Goal: Use online tool/utility: Utilize a website feature to perform a specific function

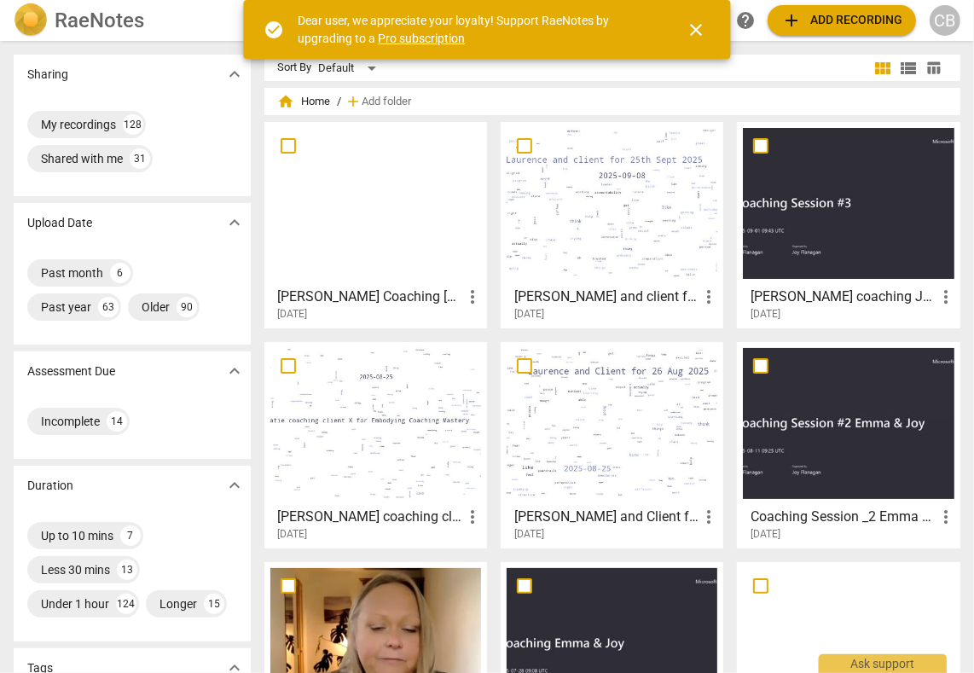
click at [704, 26] on span "close" at bounding box center [697, 30] width 20 height 20
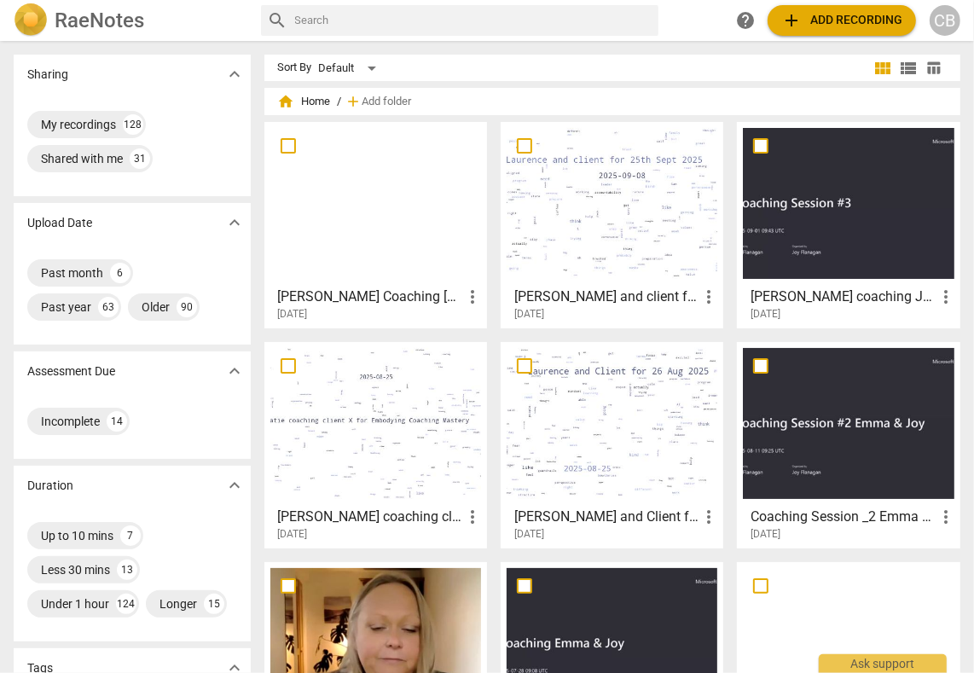
click at [497, 23] on input "text" at bounding box center [473, 20] width 357 height 27
type input "[PERSON_NAME]"
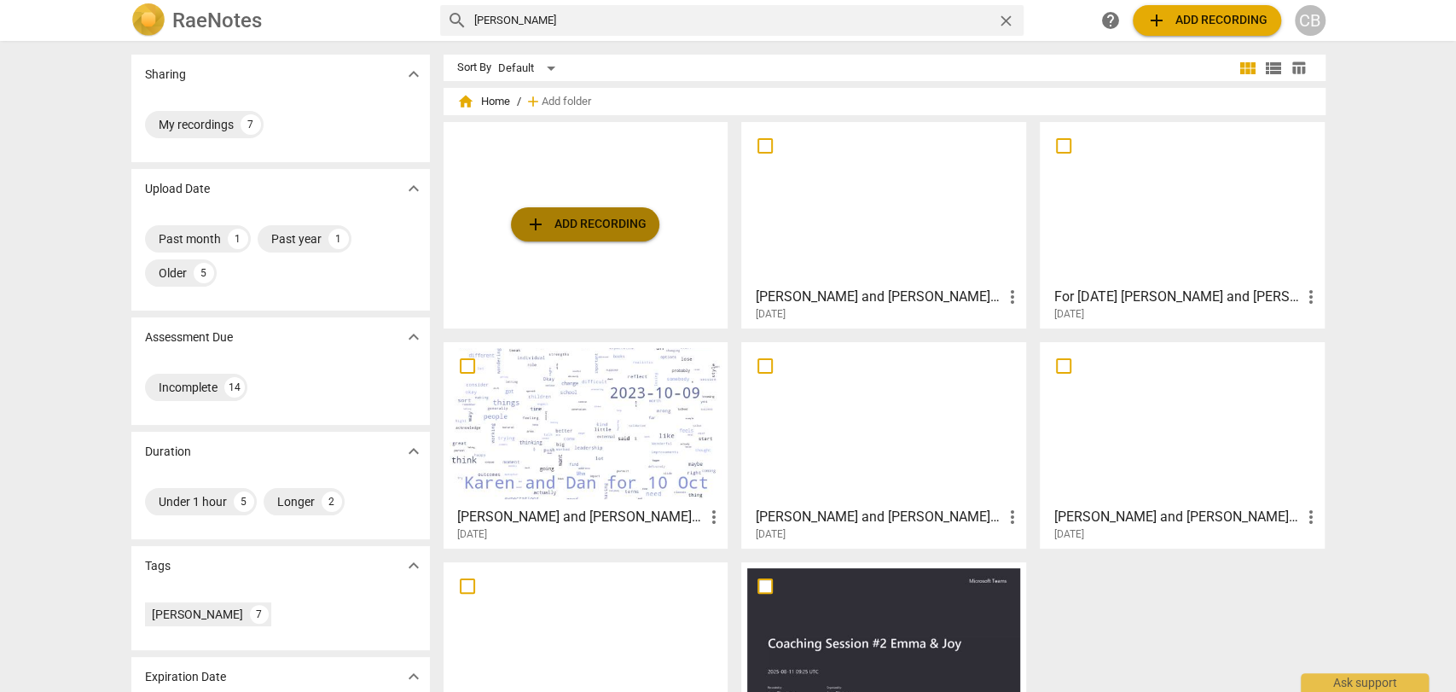
click at [601, 219] on span "add Add recording" at bounding box center [585, 224] width 121 height 20
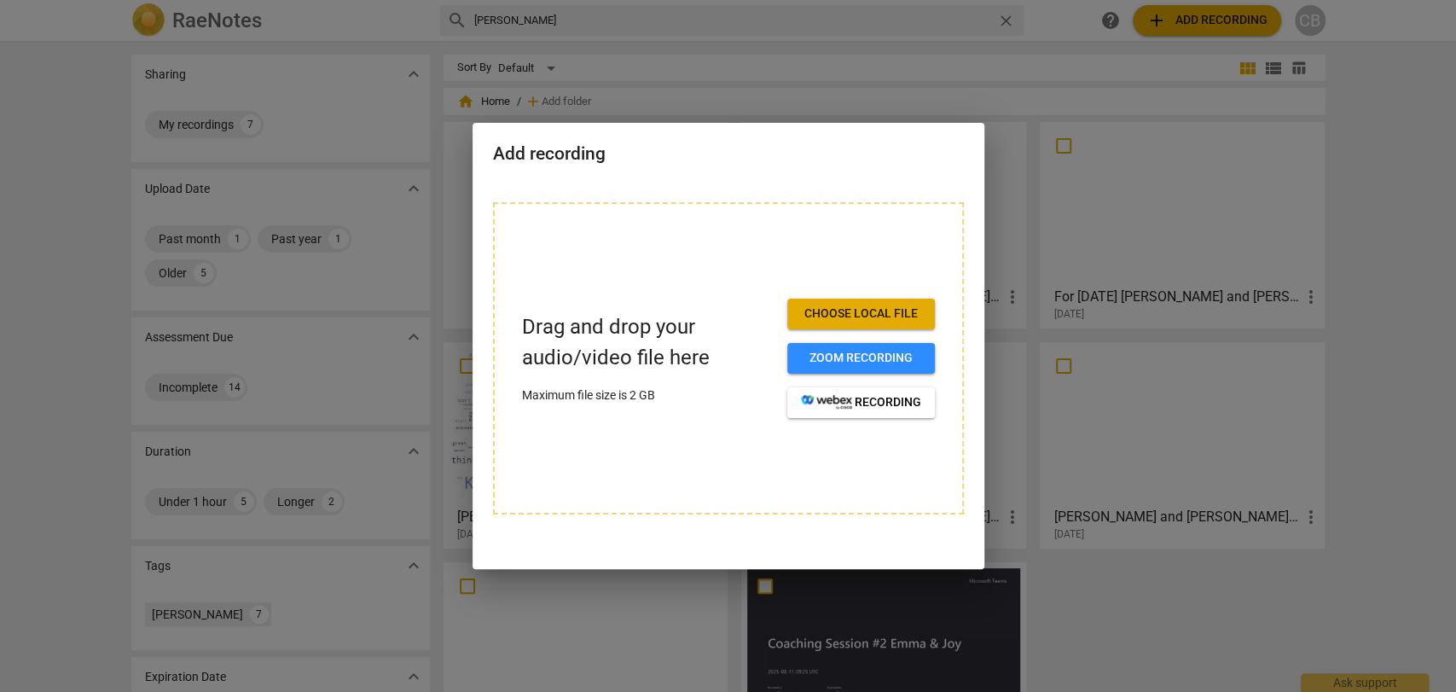
click at [812, 318] on span "Choose local file" at bounding box center [861, 313] width 120 height 17
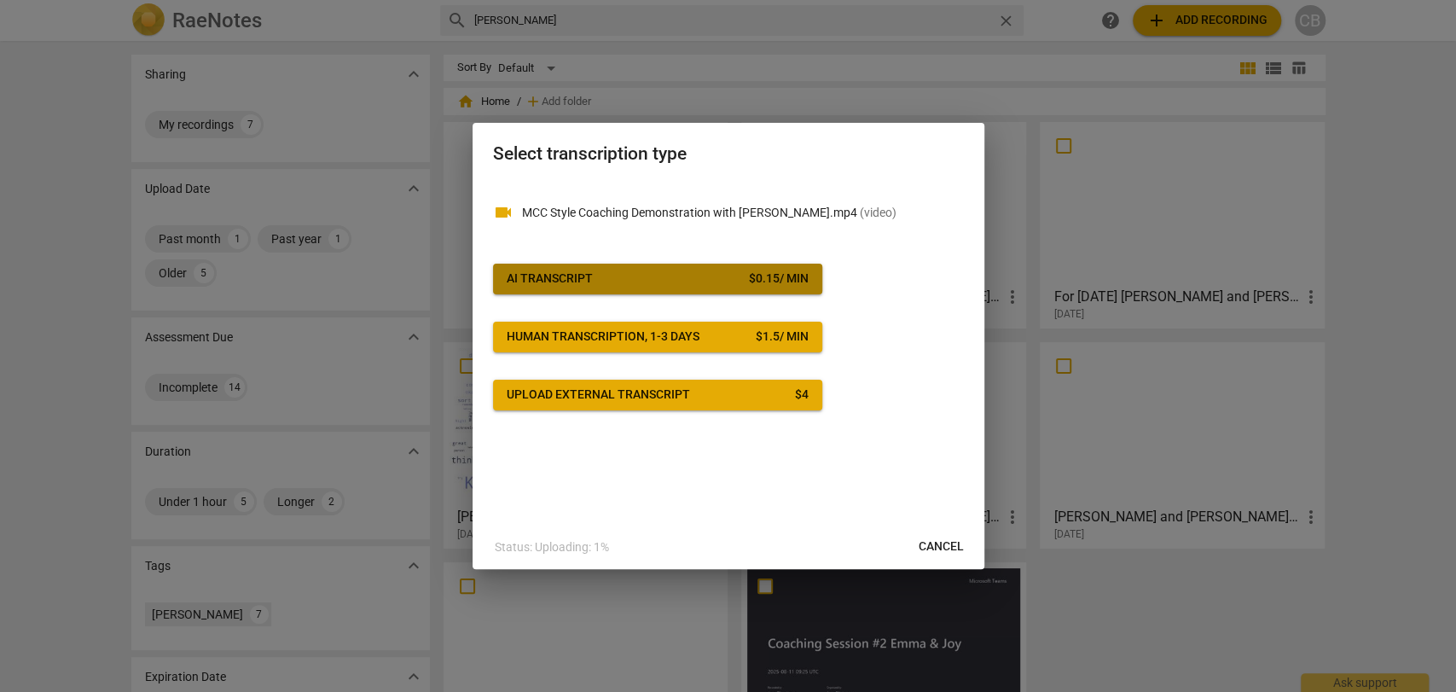
click at [722, 282] on span "AI Transcript $ 0.15 / min" at bounding box center [658, 278] width 302 height 17
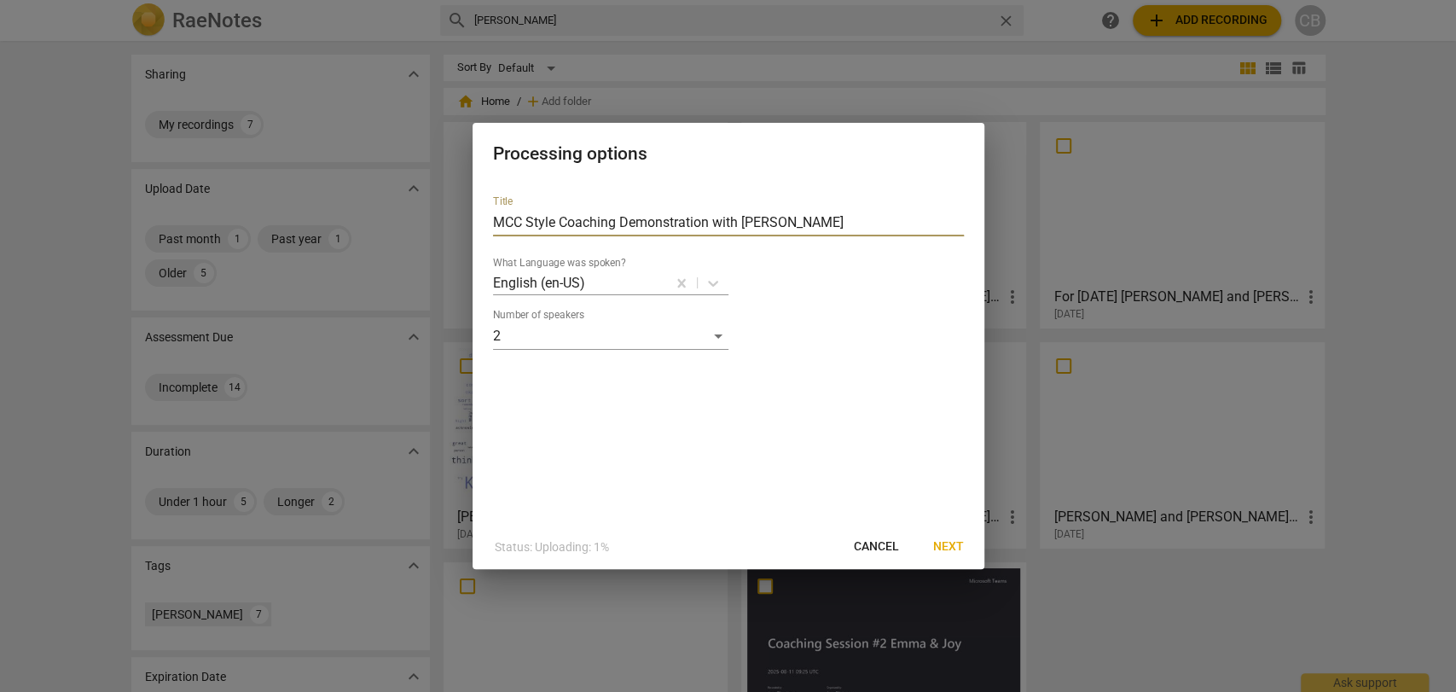
drag, startPoint x: 839, startPoint y: 223, endPoint x: 293, endPoint y: 270, distance: 548.1
click at [293, 270] on div "Processing options Title MCC Style Coaching Demonstration with [PERSON_NAME] Wh…" at bounding box center [728, 346] width 1456 height 692
type input "[PERSON_NAME] coaching [PERSON_NAME]"
click at [949, 547] on span "Next" at bounding box center [948, 546] width 31 height 17
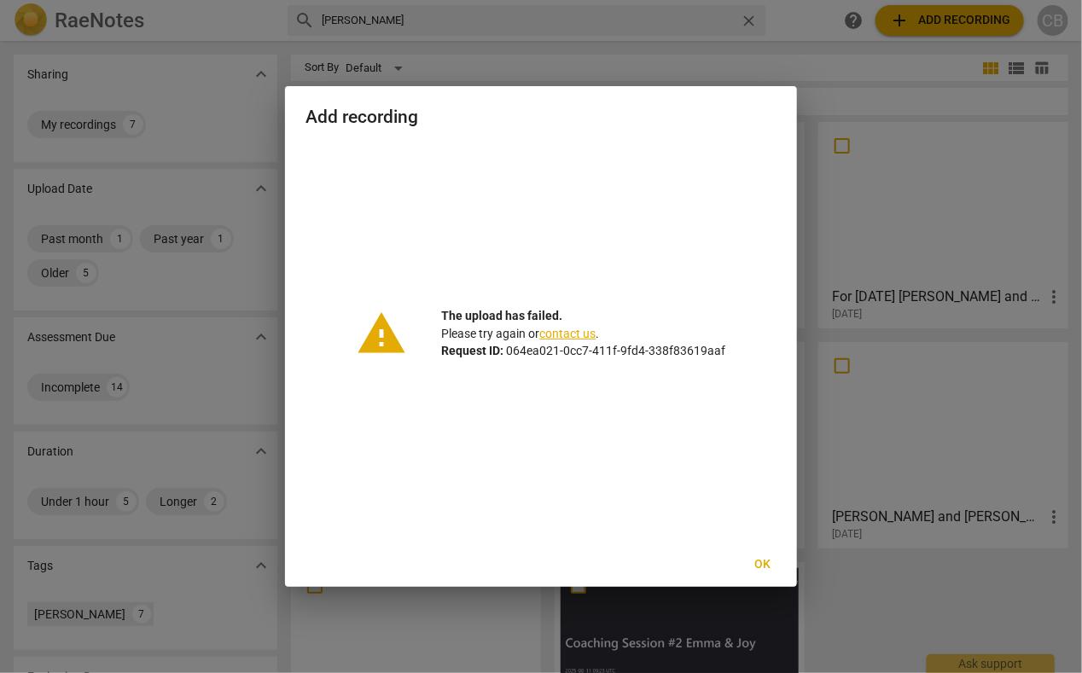
click at [762, 557] on span "Ok" at bounding box center [762, 564] width 27 height 17
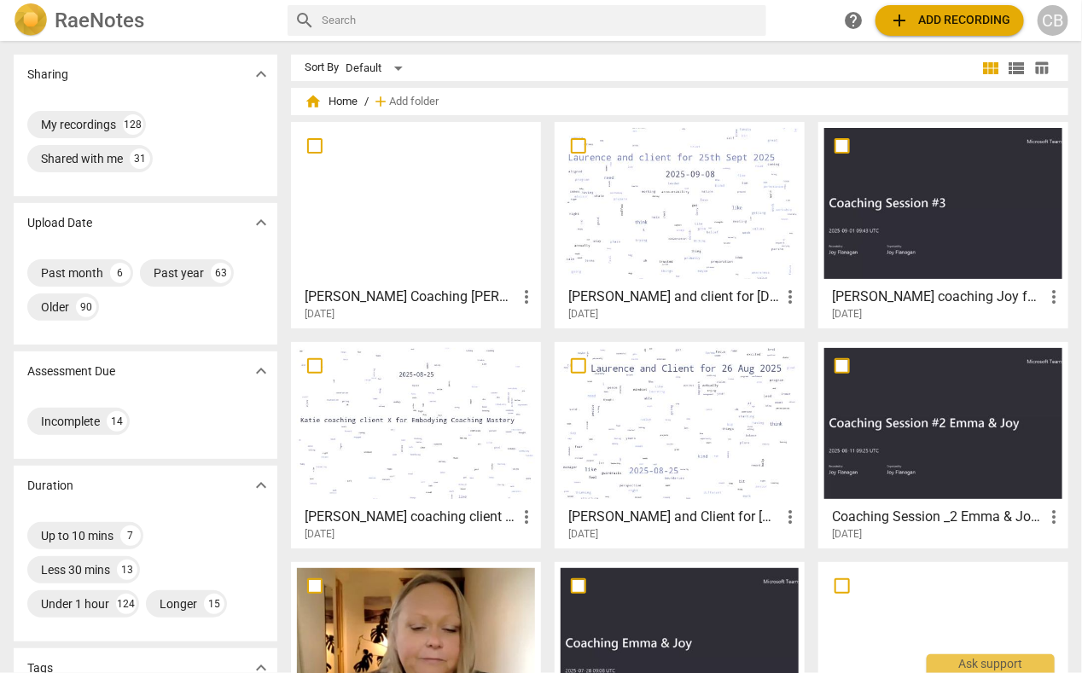
click at [916, 27] on span "add Add recording" at bounding box center [949, 20] width 121 height 20
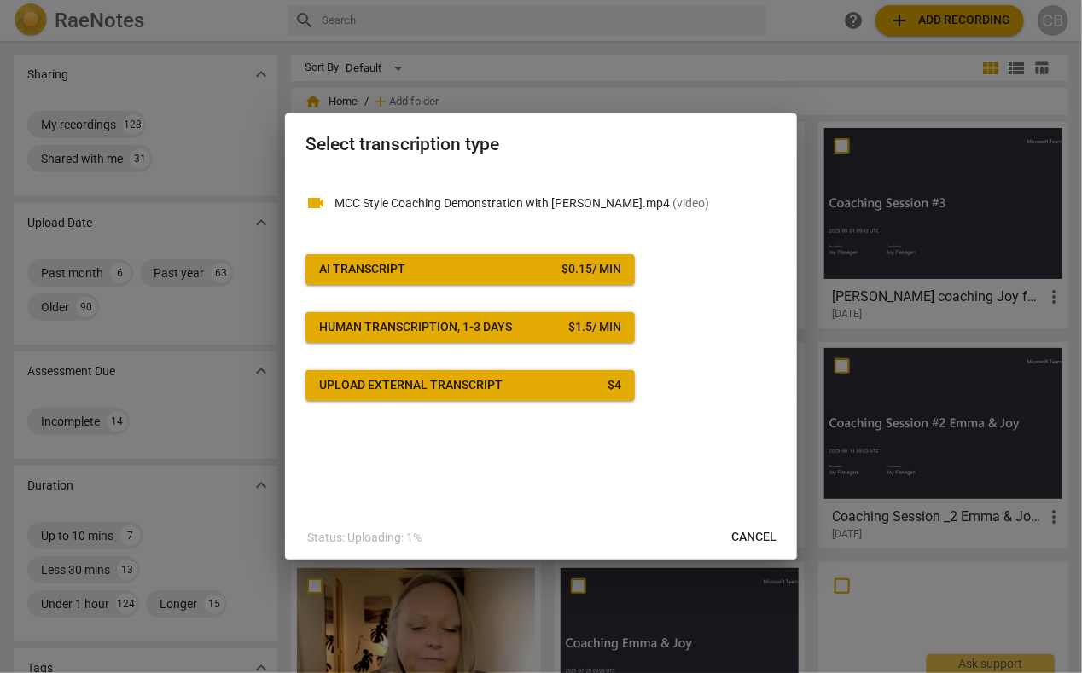
click at [512, 278] on button "AI Transcript $ 0.15 / min" at bounding box center [469, 269] width 329 height 31
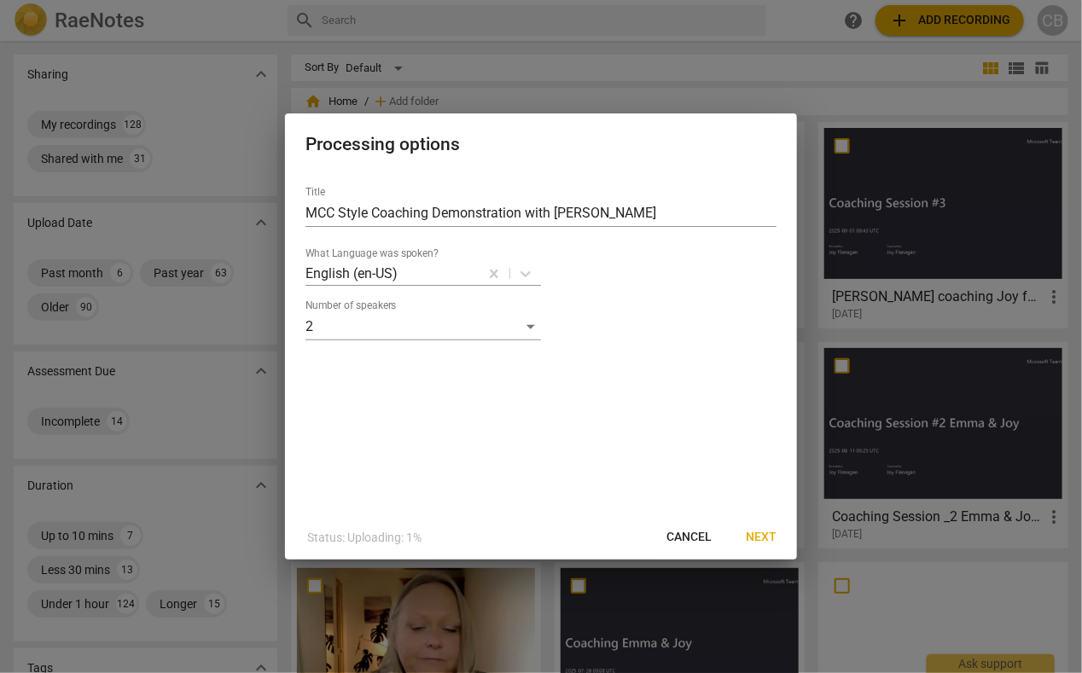
click at [754, 534] on span "Next" at bounding box center [761, 537] width 31 height 17
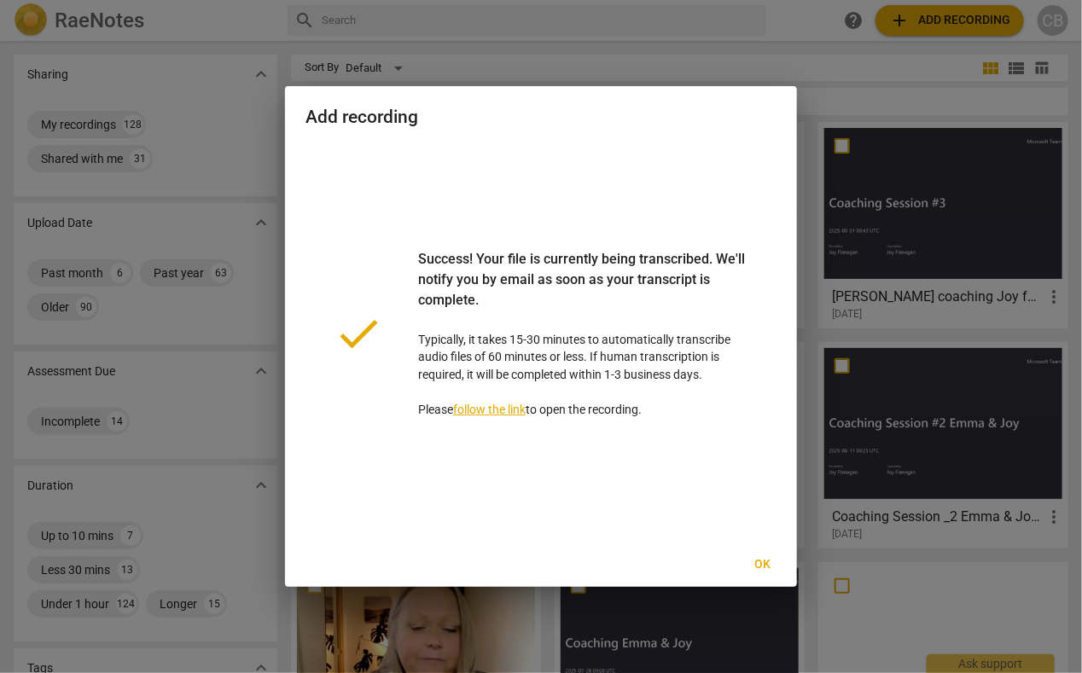
click at [764, 560] on span "Ok" at bounding box center [762, 564] width 27 height 17
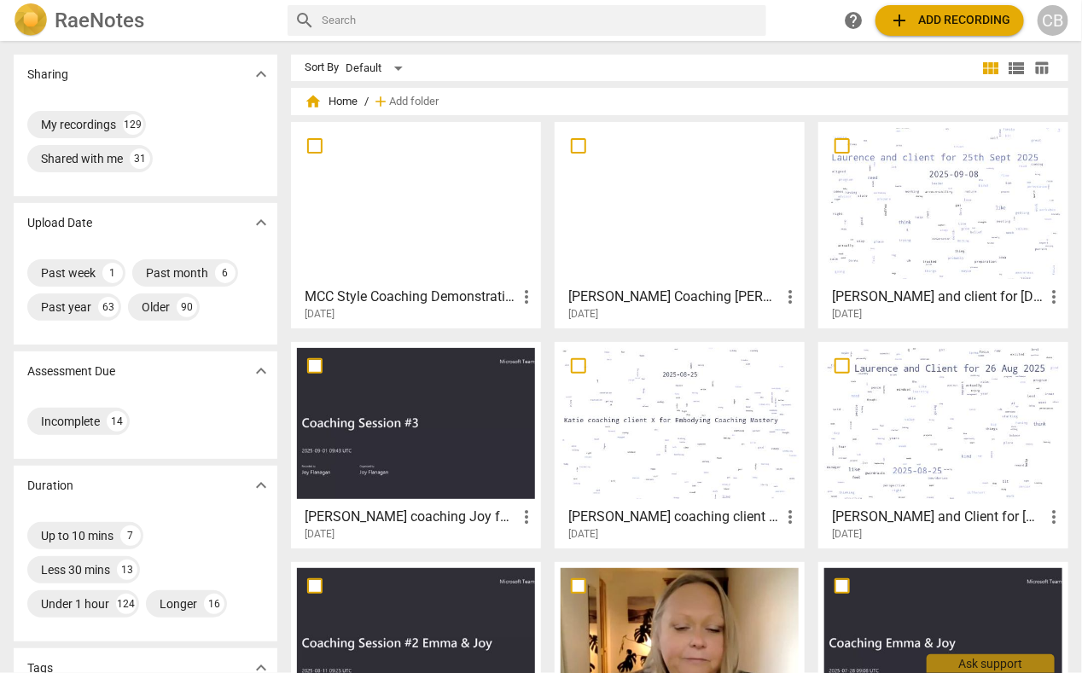
click at [468, 237] on div at bounding box center [416, 203] width 238 height 151
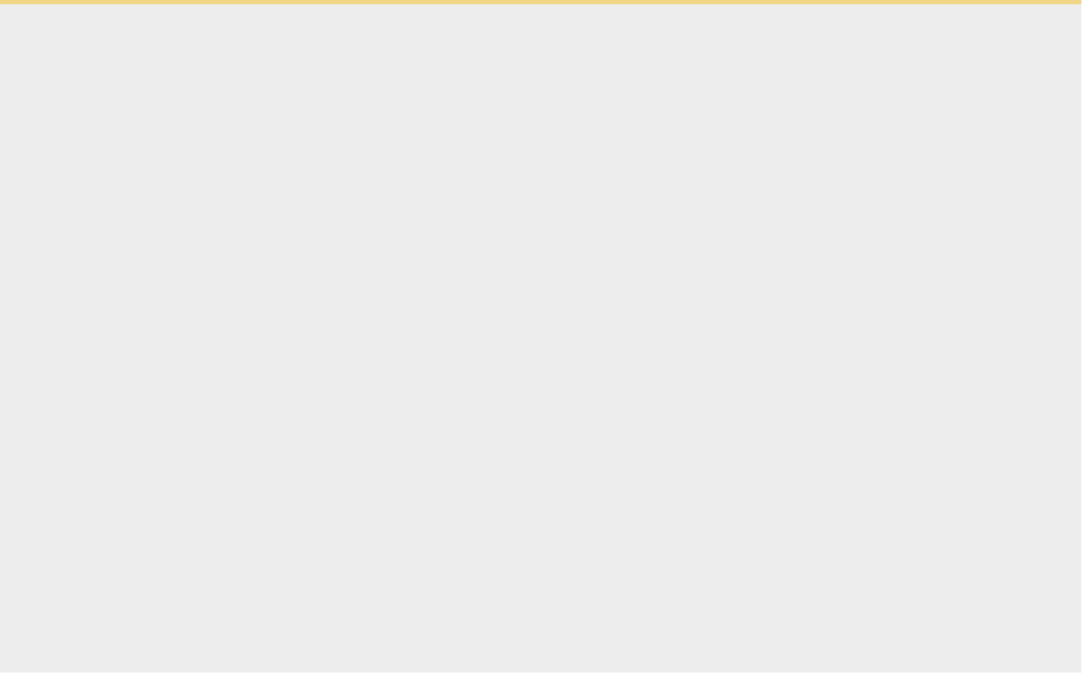
click at [468, 4] on html "Ask support" at bounding box center [541, 2] width 1082 height 4
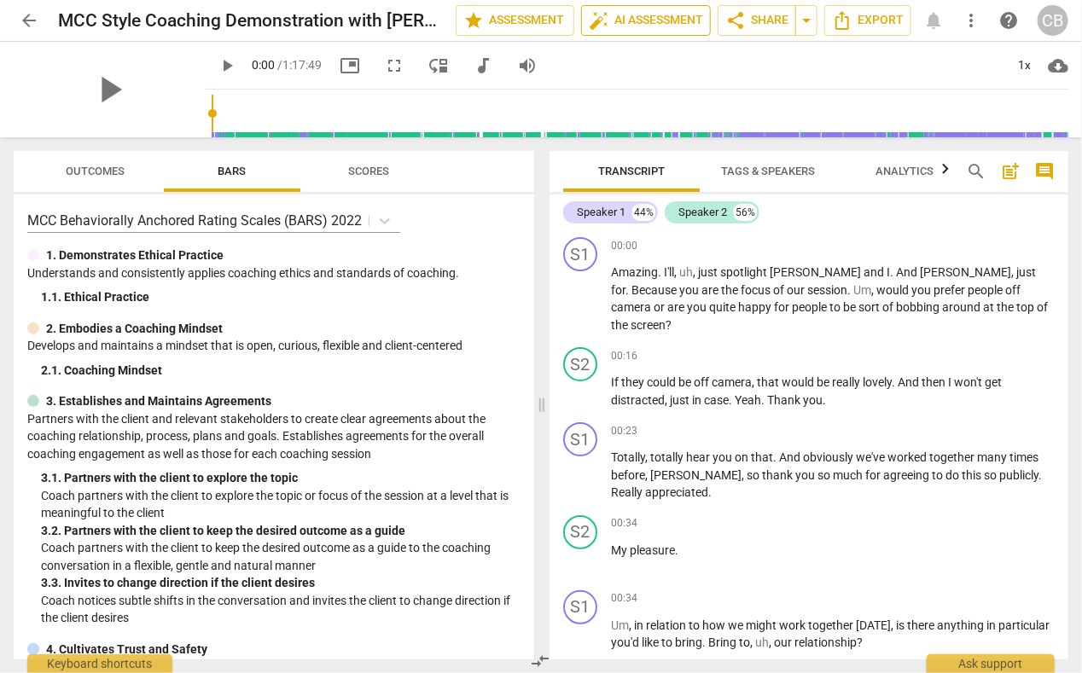
click at [665, 15] on span "auto_fix_high AI Assessment" at bounding box center [646, 20] width 114 height 20
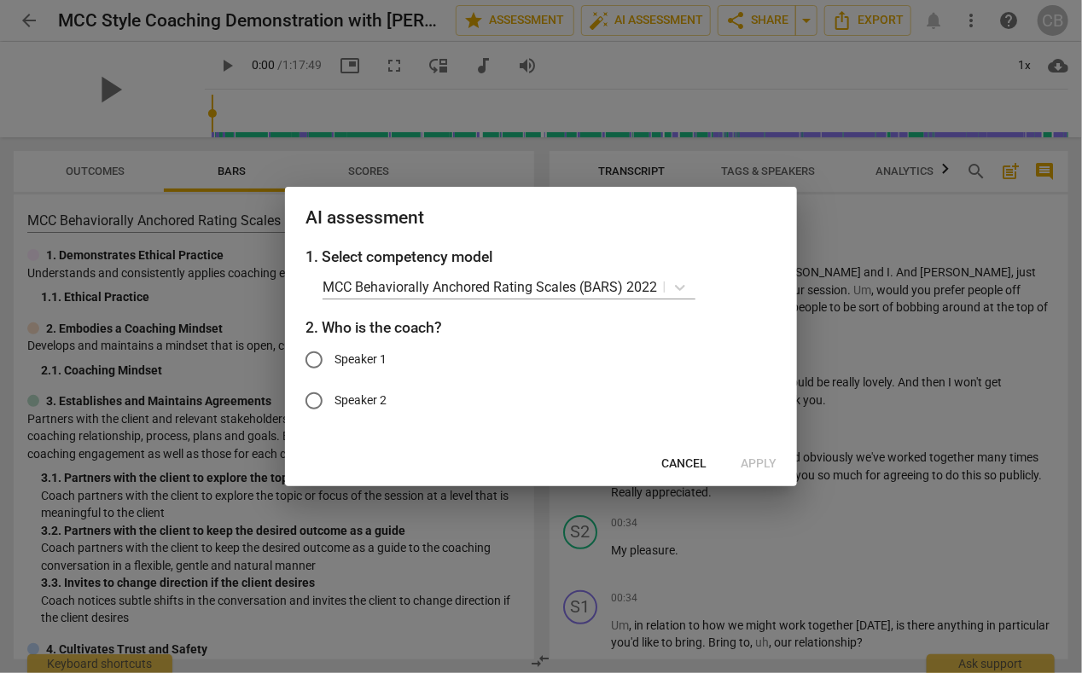
click at [637, 74] on div at bounding box center [541, 336] width 1082 height 673
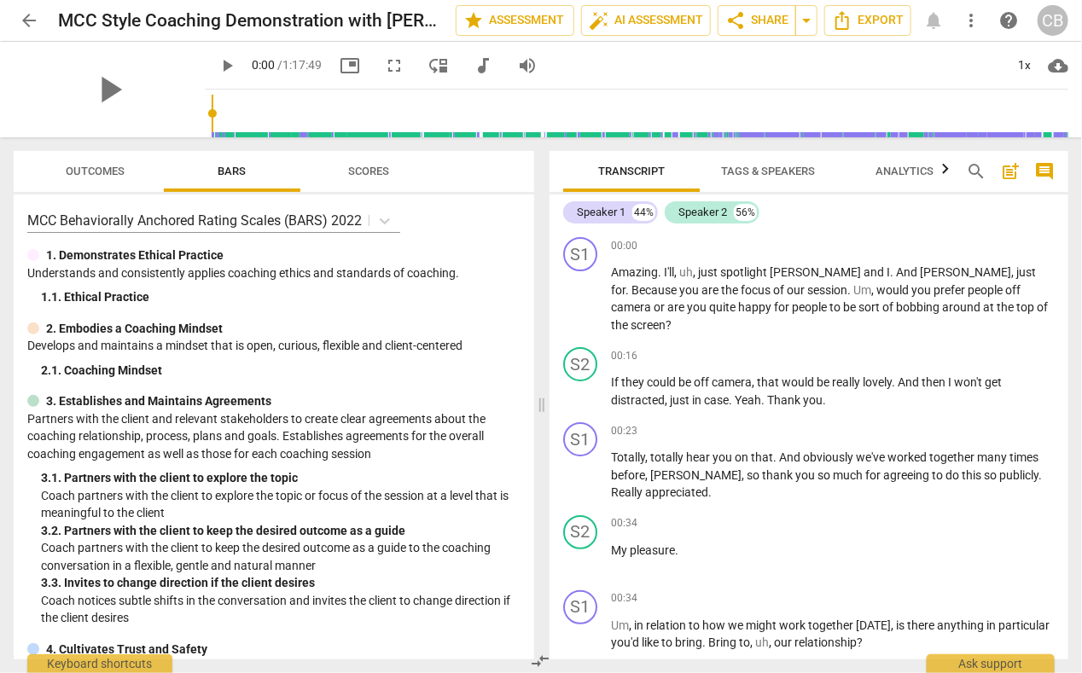
click at [765, 163] on span "Tags & Speakers" at bounding box center [767, 171] width 135 height 23
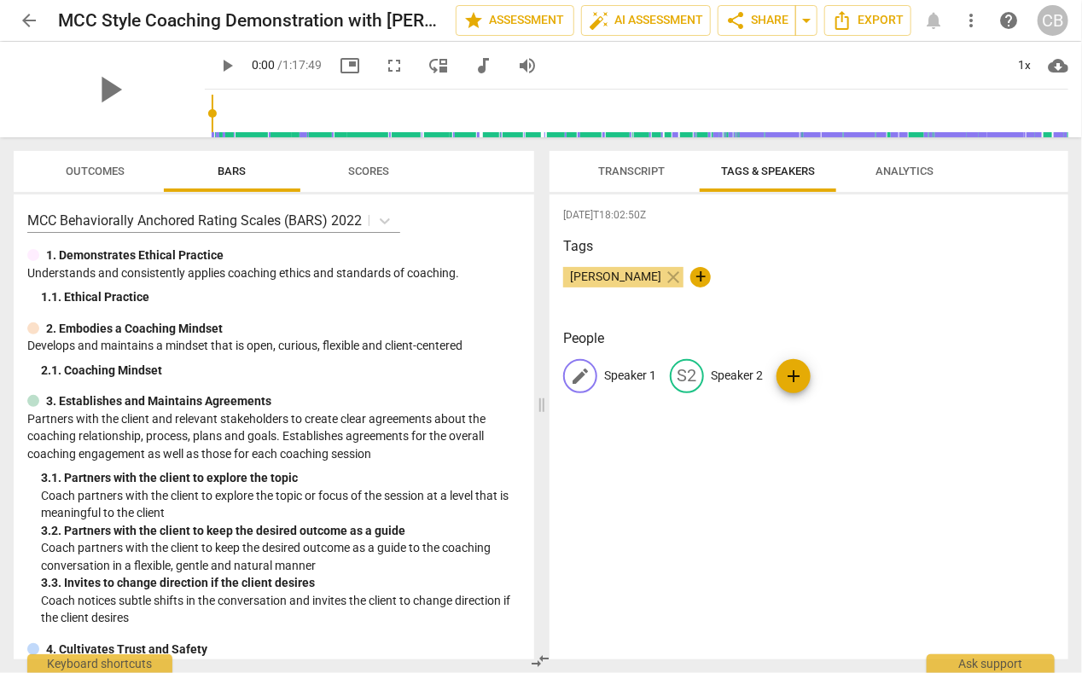
click at [634, 368] on p "Speaker 1" at bounding box center [630, 376] width 52 height 18
type input "Coach [PERSON_NAME]"
click at [849, 373] on p "Speaker 2" at bounding box center [848, 376] width 52 height 18
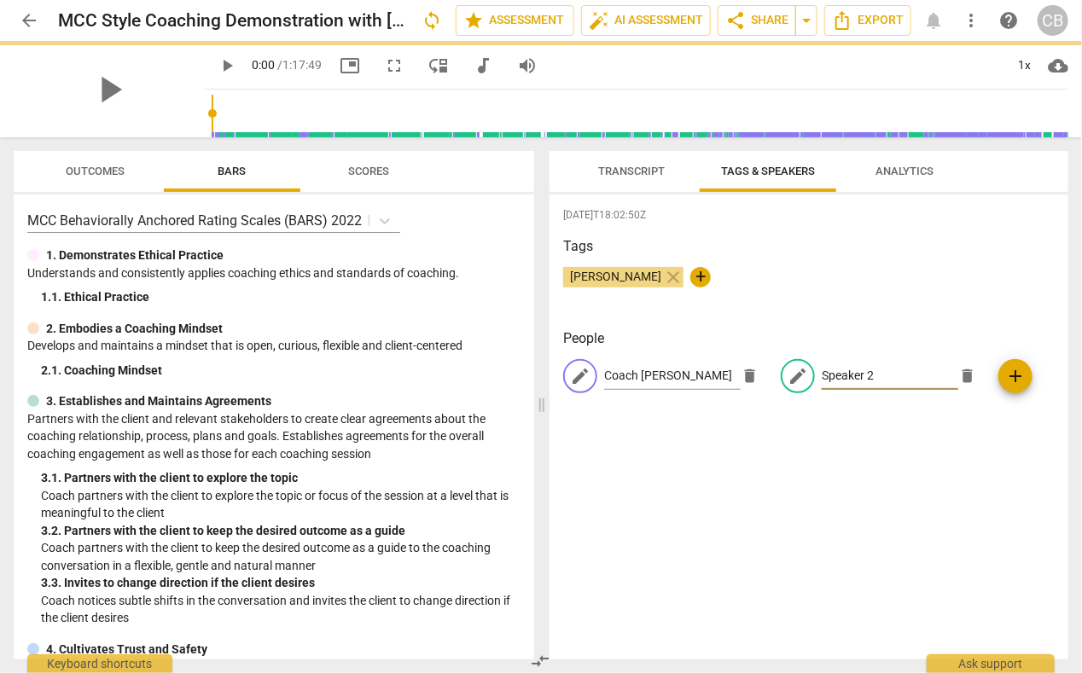
type input "L"
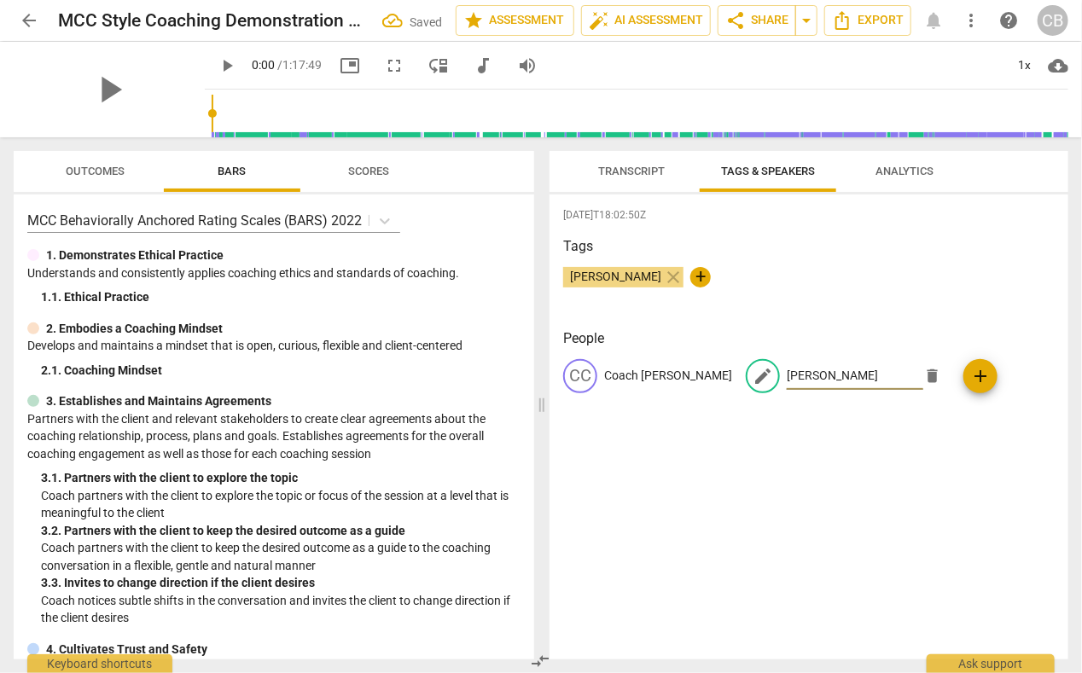
type input "[PERSON_NAME]"
click at [644, 174] on span "Transcript" at bounding box center [631, 171] width 67 height 13
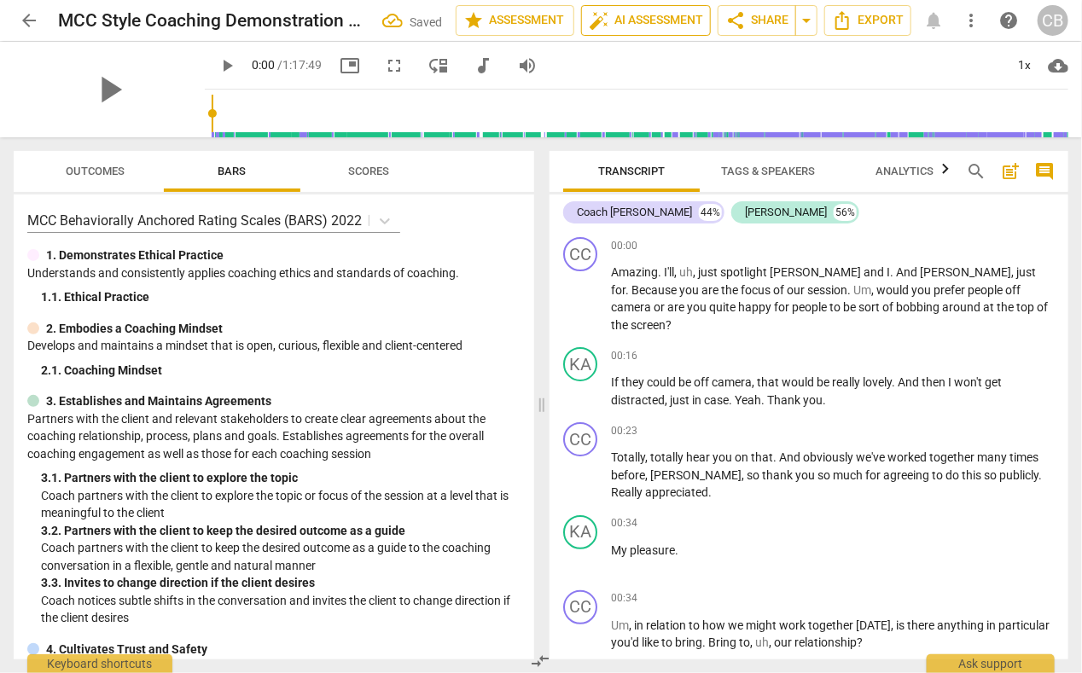
click at [641, 15] on span "auto_fix_high AI Assessment" at bounding box center [646, 20] width 114 height 20
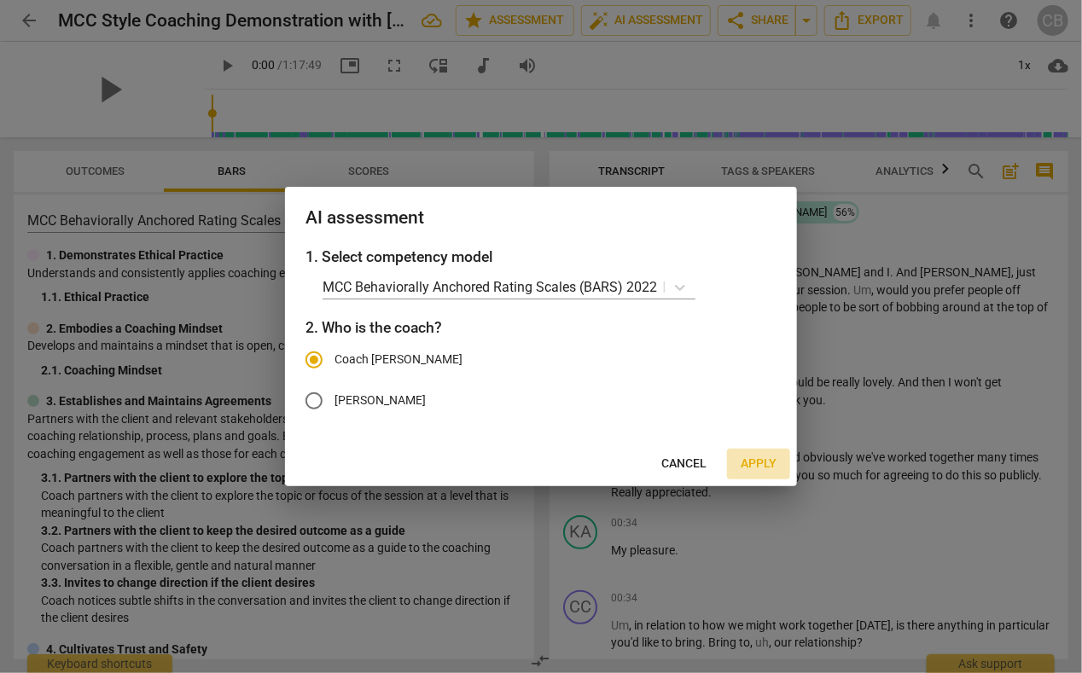
click at [758, 463] on span "Apply" at bounding box center [759, 464] width 36 height 17
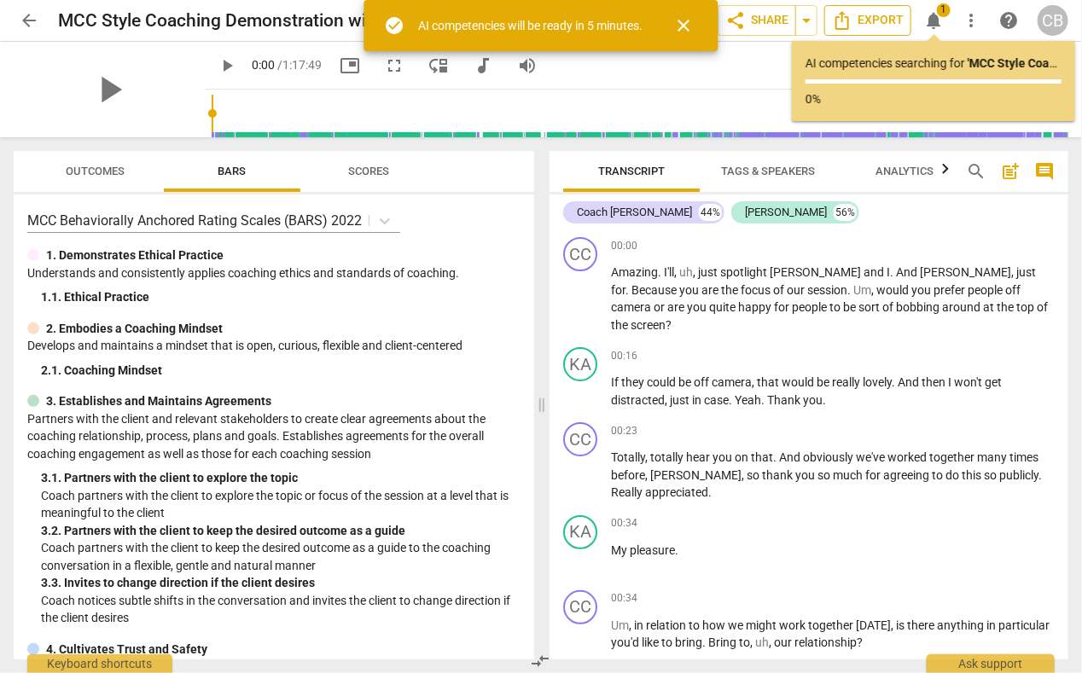
click at [854, 12] on span "Export" at bounding box center [868, 20] width 72 height 20
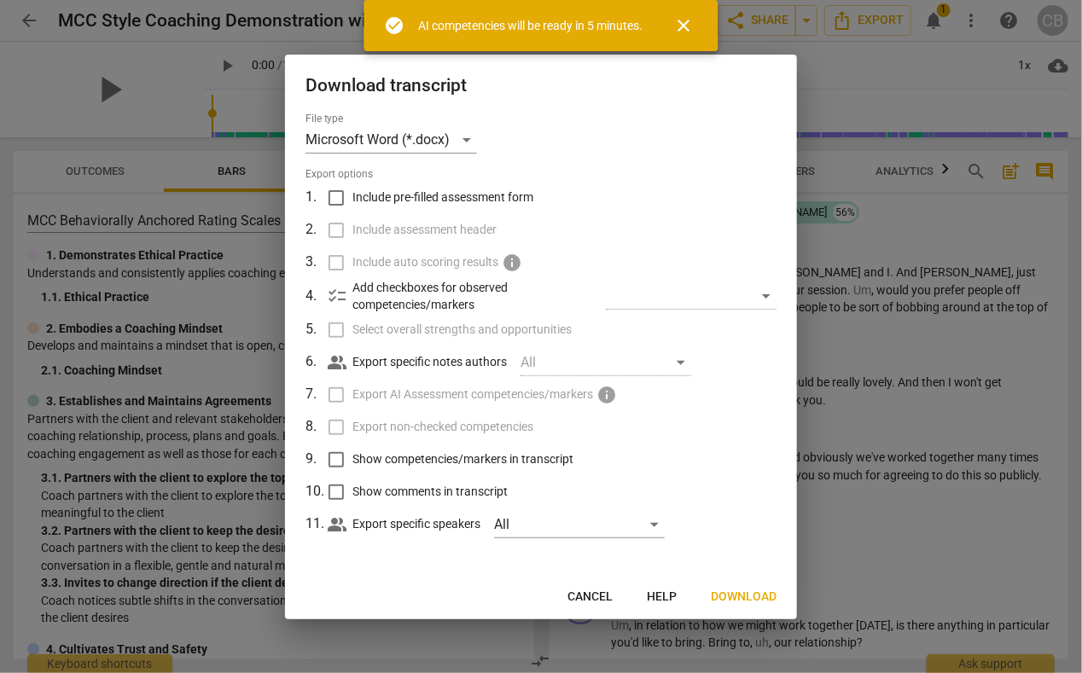
click at [729, 596] on span "Download" at bounding box center [744, 597] width 66 height 17
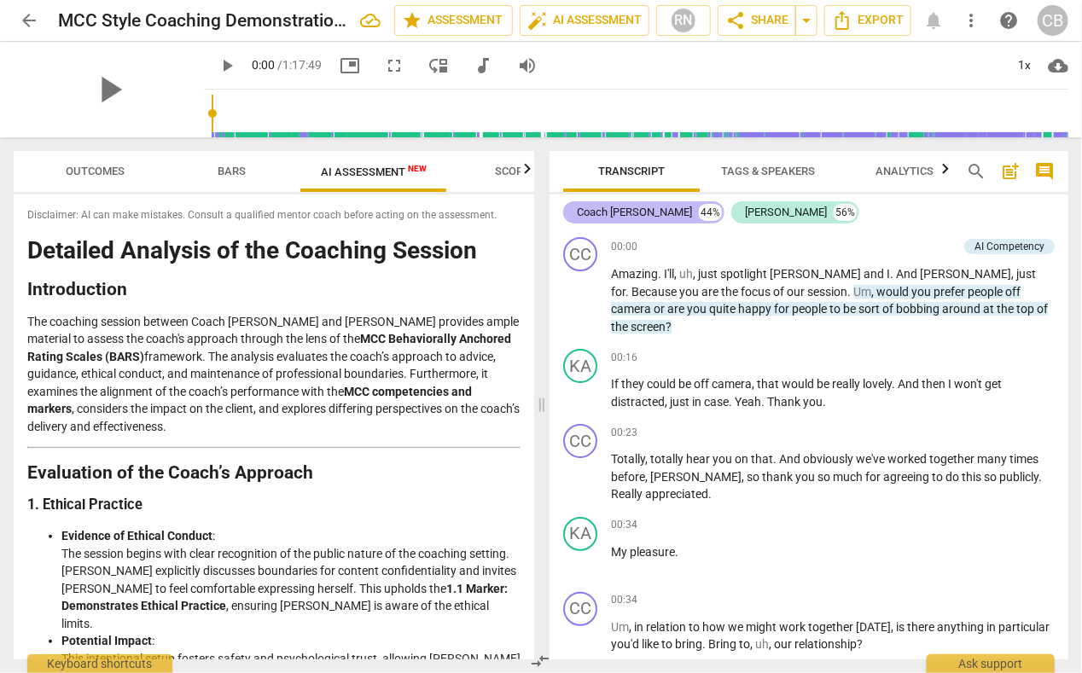
click at [653, 214] on div "Coach [PERSON_NAME] 44%" at bounding box center [643, 212] width 161 height 22
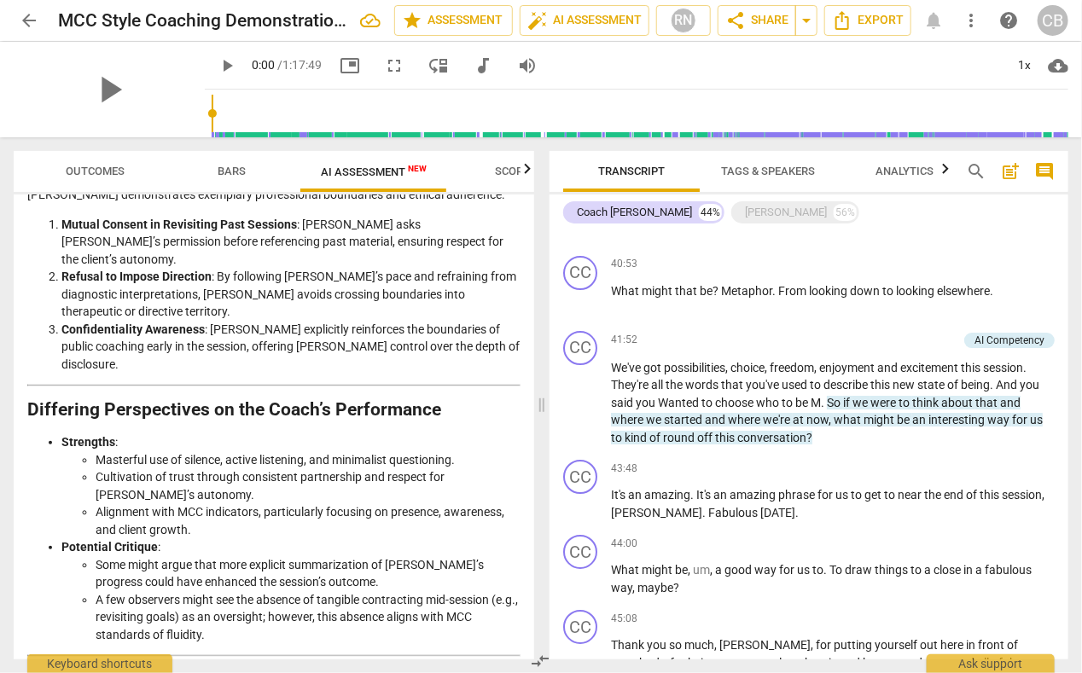
scroll to position [2199, 0]
